Goal: Navigation & Orientation: Find specific page/section

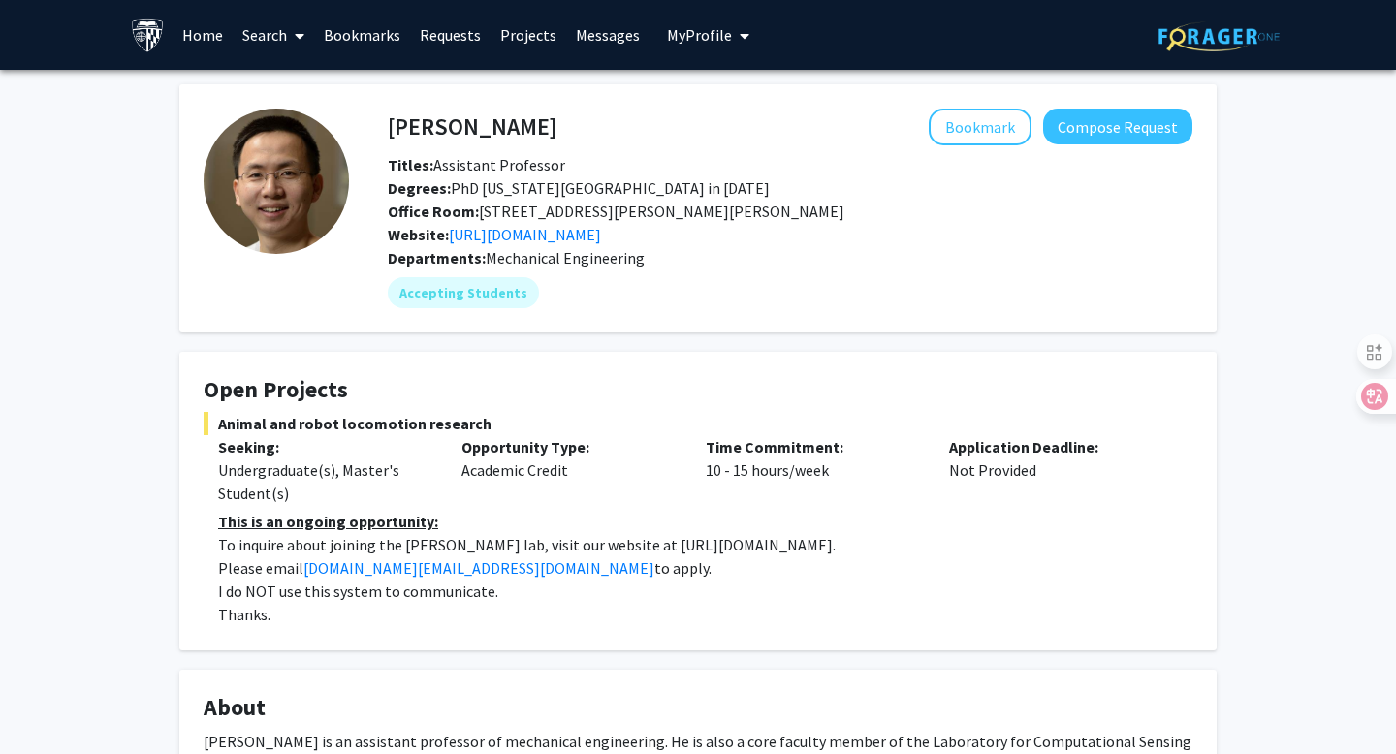
click at [454, 36] on link "Requests" at bounding box center [450, 35] width 80 height 68
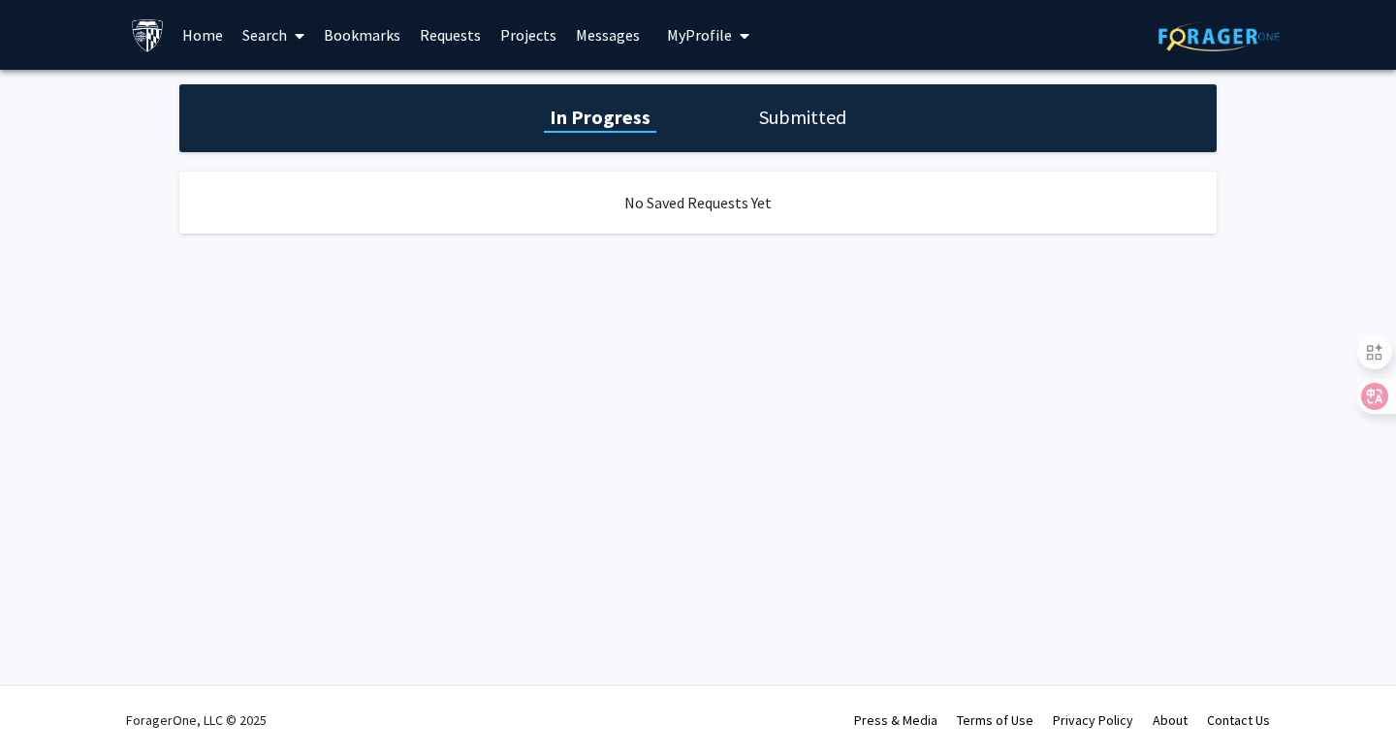
click at [388, 40] on link "Bookmarks" at bounding box center [362, 35] width 96 height 68
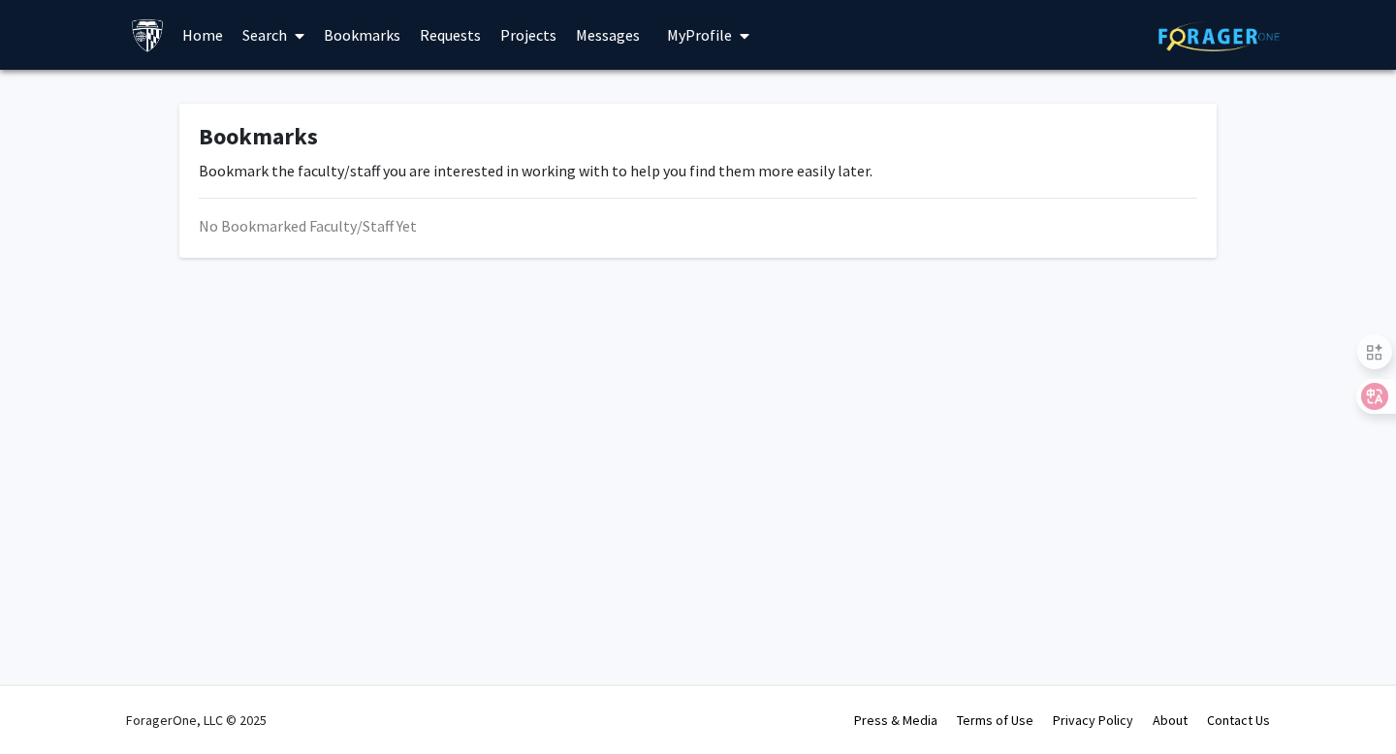
click at [525, 39] on link "Projects" at bounding box center [529, 35] width 76 height 68
